Goal: Information Seeking & Learning: Learn about a topic

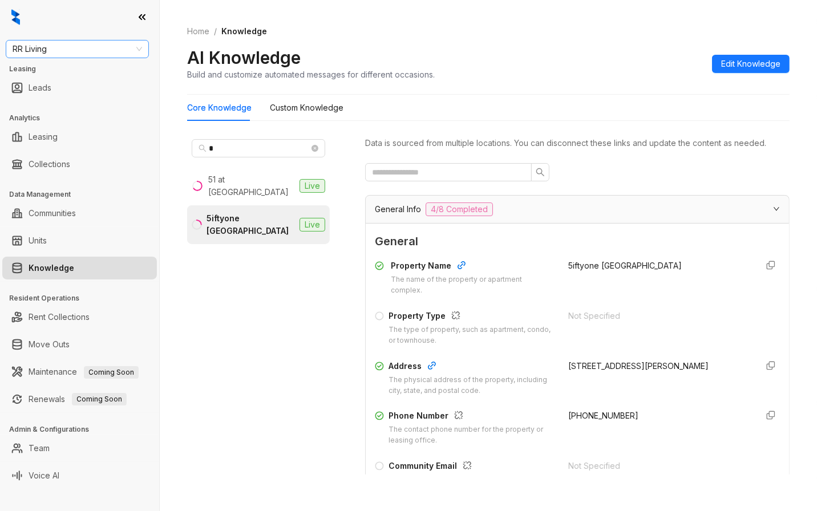
drag, startPoint x: 0, startPoint y: 0, endPoint x: 30, endPoint y: 50, distance: 57.8
click at [30, 50] on span "RR Living" at bounding box center [77, 48] width 129 height 17
type input "******"
click at [33, 71] on div "Magnolia Capital" at bounding box center [77, 72] width 125 height 13
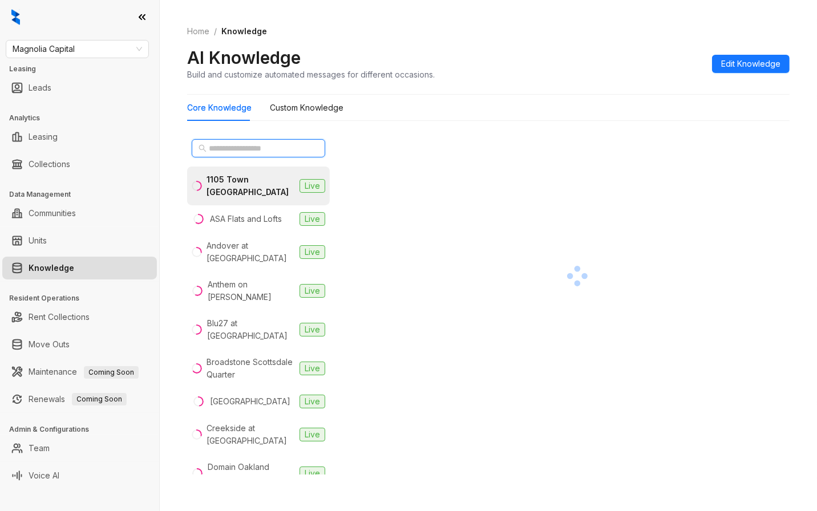
click at [254, 148] on input "text" at bounding box center [259, 148] width 100 height 13
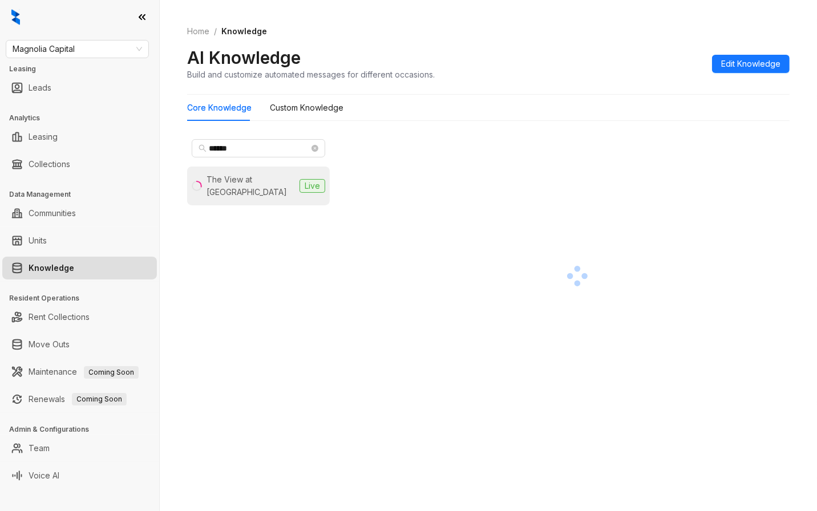
click at [241, 181] on div "The View at Shelby Farms" at bounding box center [250, 185] width 88 height 25
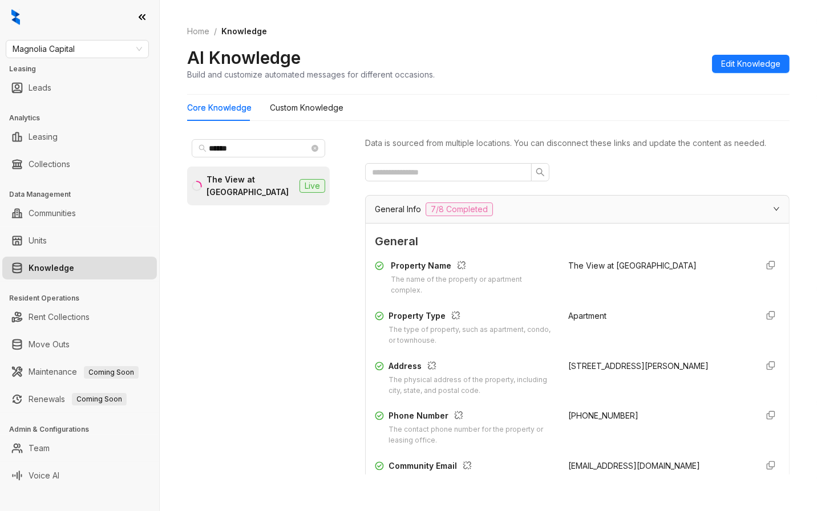
click at [212, 481] on div "****** The View at Shelby Farms Live" at bounding box center [267, 310] width 160 height 350
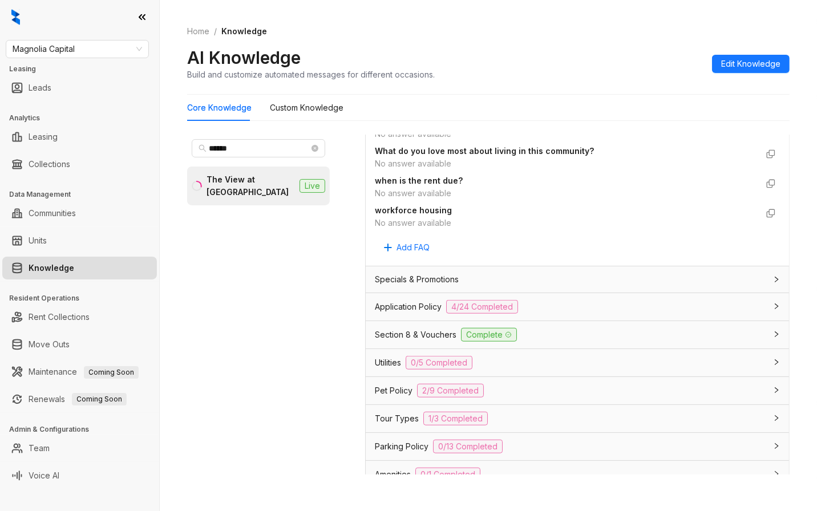
scroll to position [823, 0]
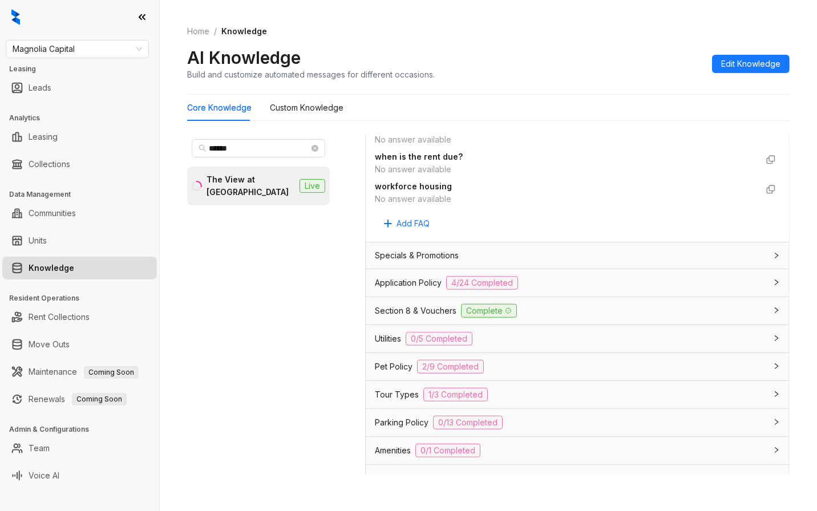
click at [517, 346] on div "Utilities 0/5 Completed" at bounding box center [570, 339] width 391 height 14
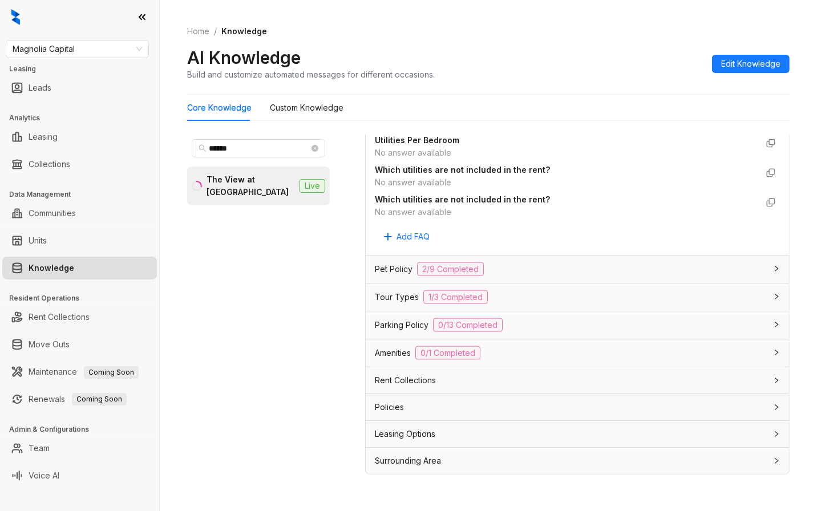
scroll to position [1341, 0]
click at [537, 269] on div "Pet Policy 2/9 Completed" at bounding box center [570, 269] width 391 height 14
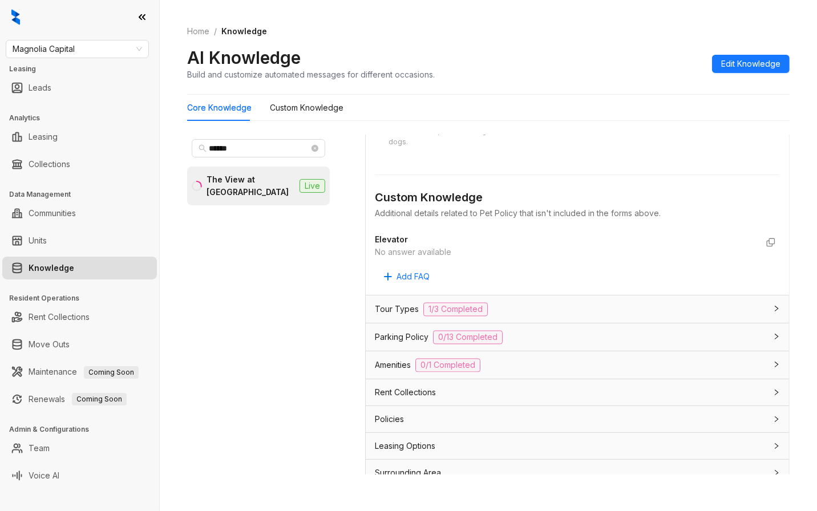
scroll to position [1911, 0]
click at [505, 315] on div "Tour Types 1/3 Completed" at bounding box center [570, 309] width 391 height 14
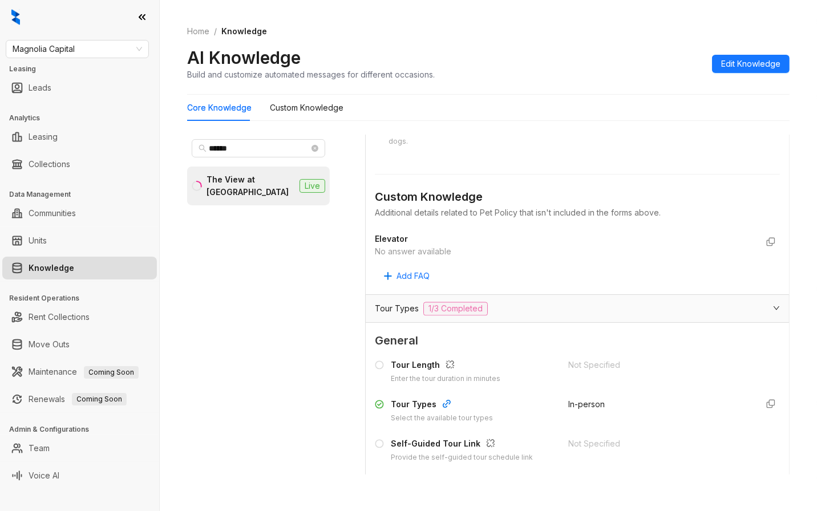
click at [522, 315] on div "Tour Types 1/3 Completed" at bounding box center [570, 309] width 391 height 14
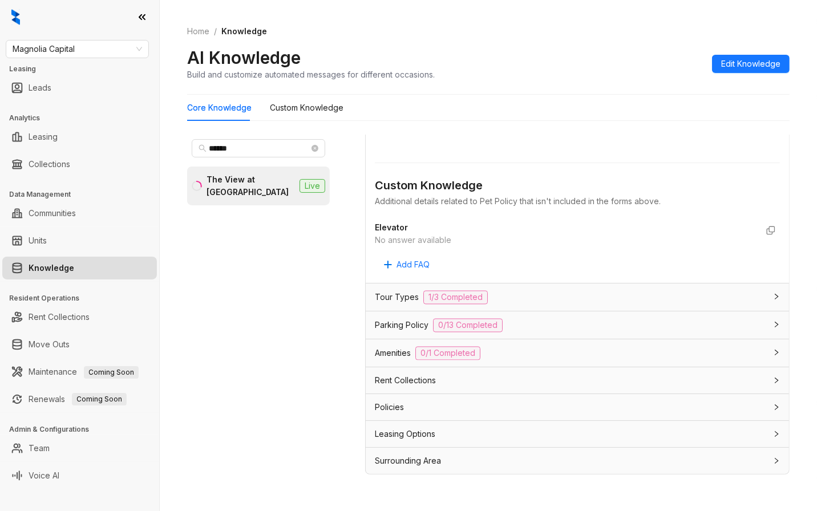
scroll to position [1937, 0]
click at [526, 321] on div "Parking Policy 0/13 Completed" at bounding box center [570, 325] width 391 height 14
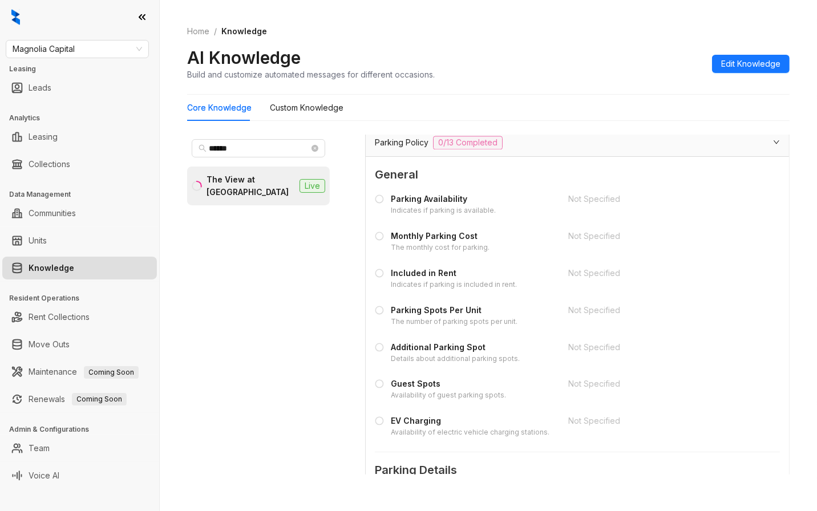
scroll to position [2128, 0]
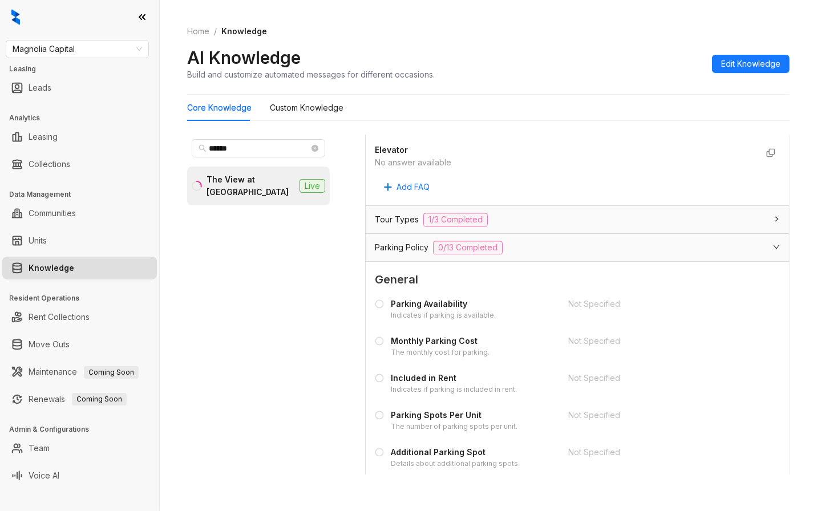
click at [545, 254] on div "Parking Policy 0/13 Completed" at bounding box center [570, 248] width 391 height 14
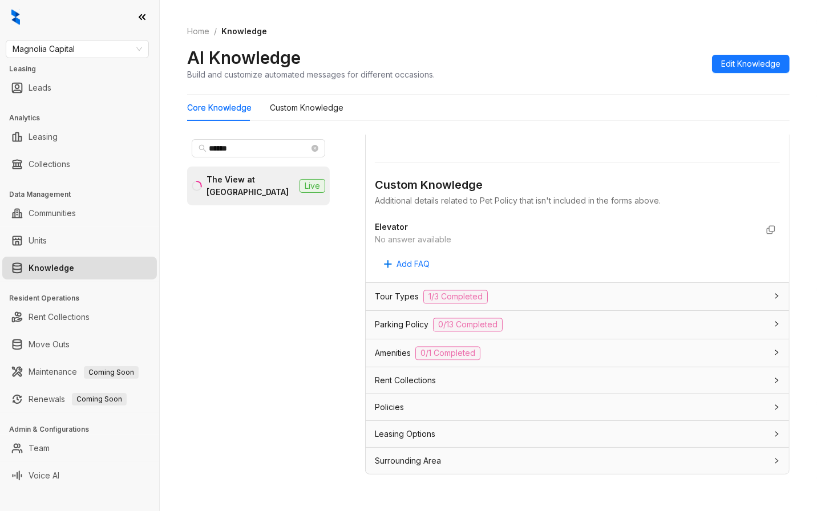
scroll to position [1937, 0]
click at [173, 460] on div "Home / Knowledge AI Knowledge Build and customize automated messages for differ…" at bounding box center [488, 255] width 657 height 511
click at [219, 149] on input "******" at bounding box center [259, 148] width 100 height 13
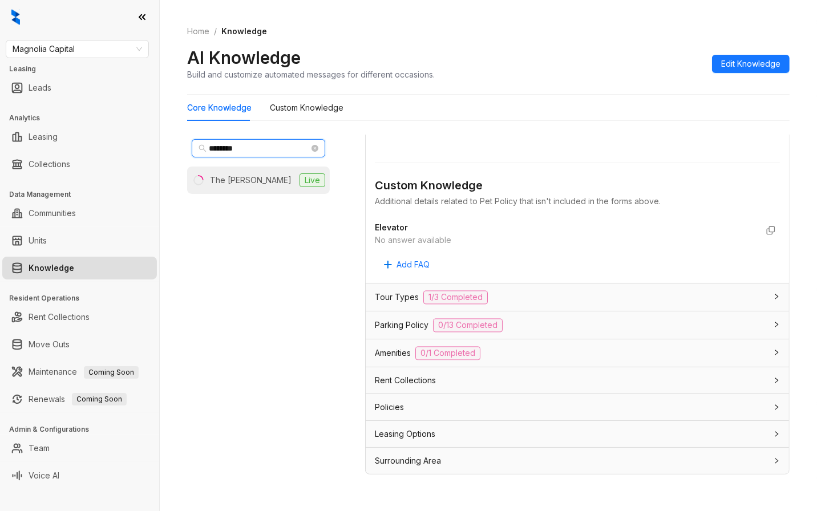
type input "********"
click at [236, 173] on li "The Arnold Live" at bounding box center [258, 180] width 143 height 27
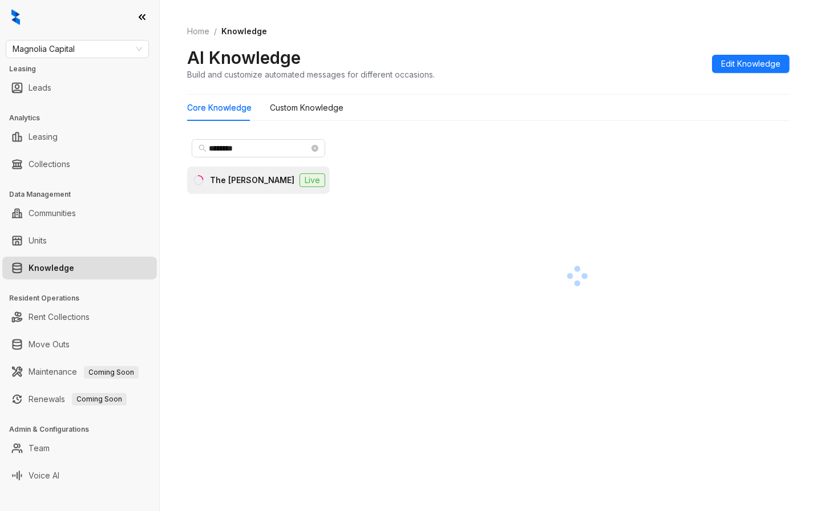
click at [756, 287] on div at bounding box center [577, 276] width 424 height 283
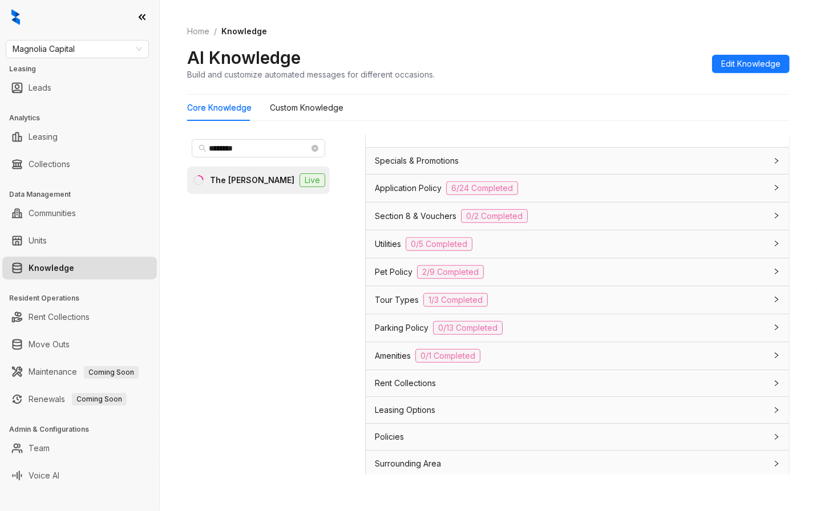
scroll to position [761, 0]
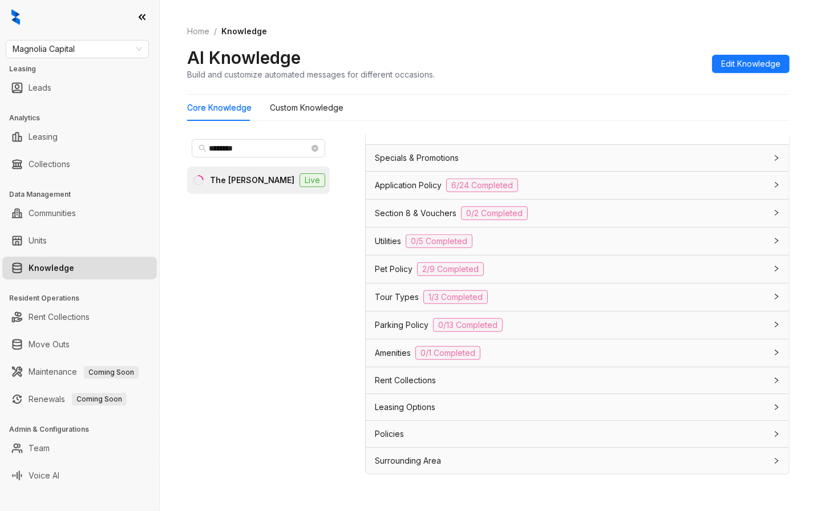
click at [436, 408] on div "Leasing Options" at bounding box center [570, 407] width 391 height 13
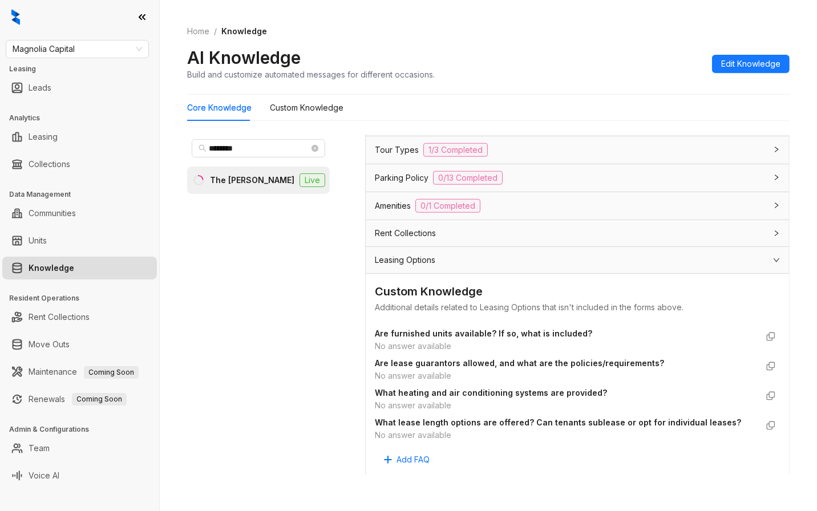
scroll to position [903, 0]
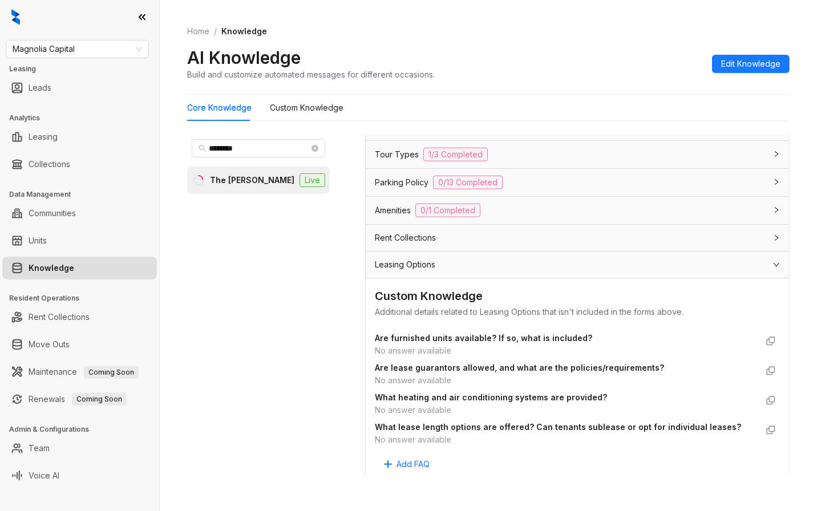
click at [435, 264] on span "Leasing Options" at bounding box center [405, 264] width 60 height 13
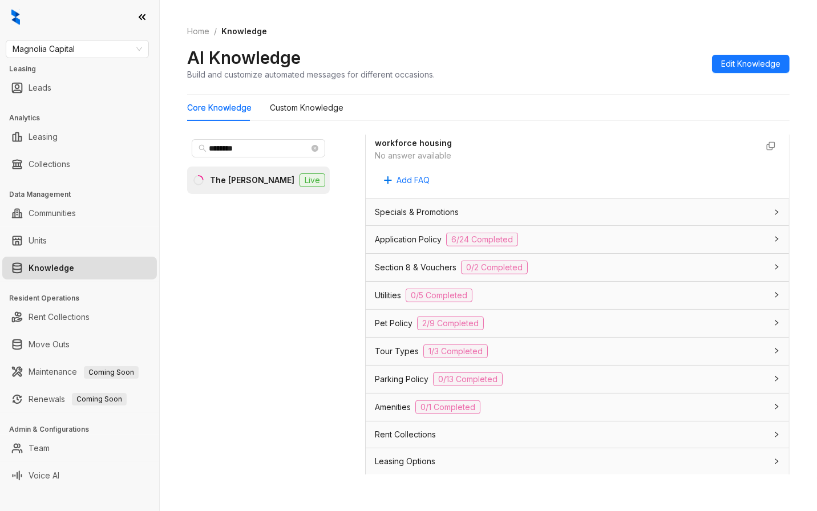
scroll to position [698, 0]
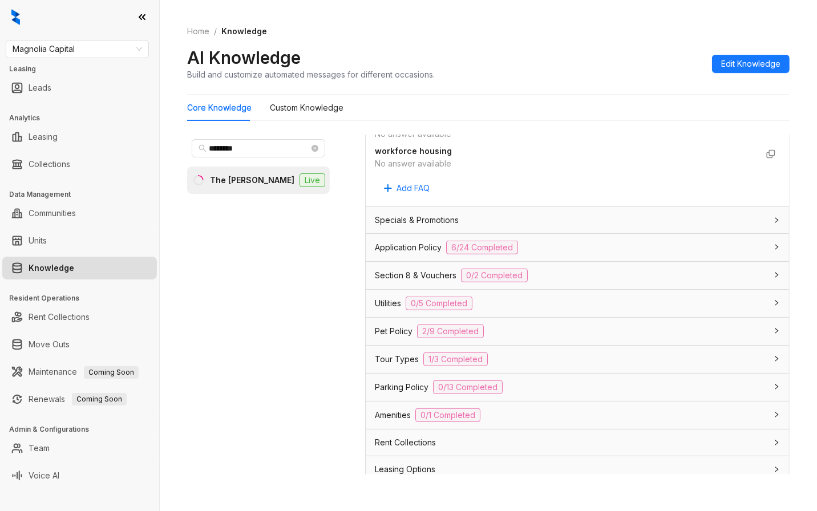
click at [385, 413] on span "Amenities" at bounding box center [393, 415] width 36 height 13
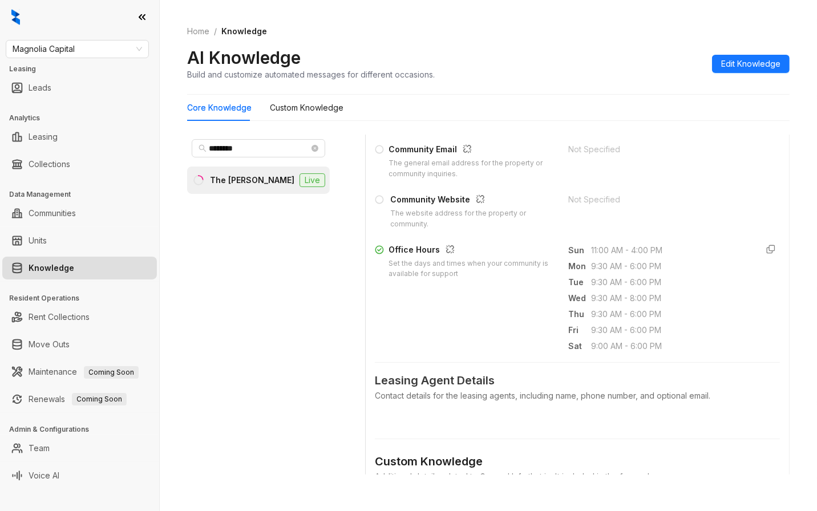
scroll to position [640, 0]
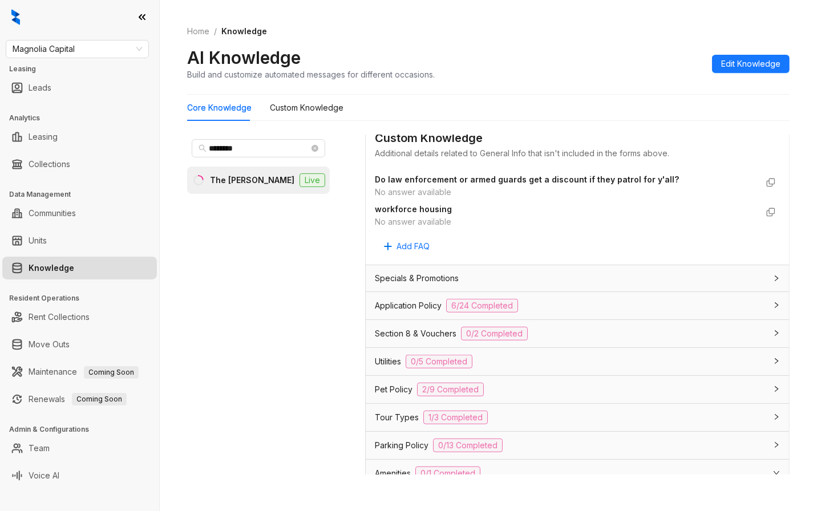
drag, startPoint x: 259, startPoint y: 470, endPoint x: 278, endPoint y: 454, distance: 24.7
click at [261, 469] on div "******** The Arnold Live" at bounding box center [258, 305] width 143 height 340
